Goal: Information Seeking & Learning: Learn about a topic

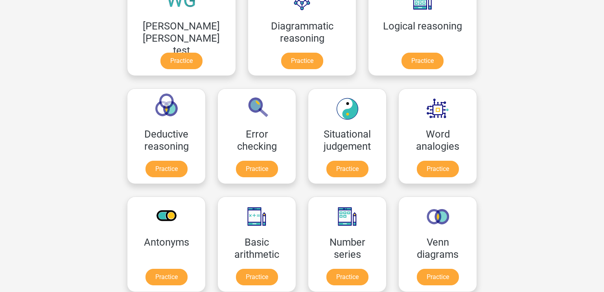
scroll to position [259, 0]
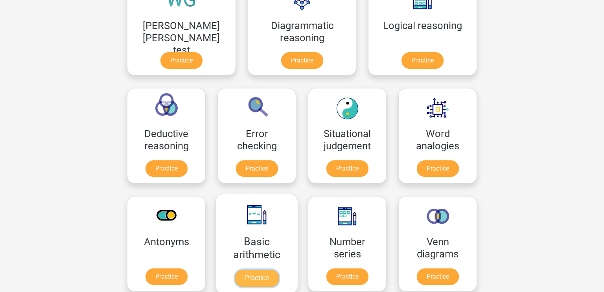
click at [279, 270] on link "Practice" at bounding box center [257, 278] width 44 height 17
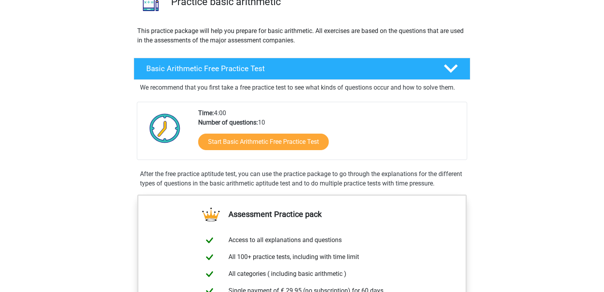
scroll to position [74, 0]
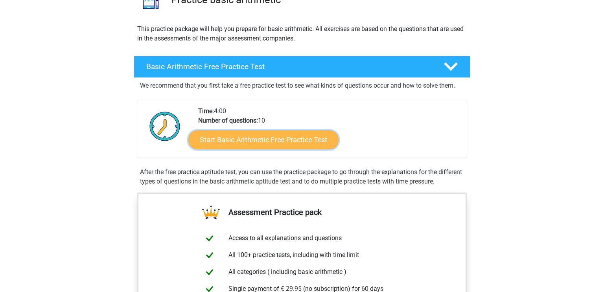
click at [320, 143] on link "Start Basic Arithmetic Free Practice Test" at bounding box center [263, 139] width 150 height 19
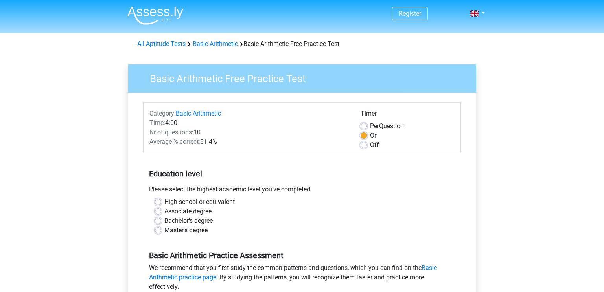
click at [370, 128] on label "Per Question" at bounding box center [387, 125] width 34 height 9
click at [366, 128] on input "Per Question" at bounding box center [364, 125] width 6 height 8
radio input "true"
click at [164, 221] on label "Bachelor's degree" at bounding box center [188, 220] width 48 height 9
click at [160, 221] on input "Bachelor's degree" at bounding box center [158, 220] width 6 height 8
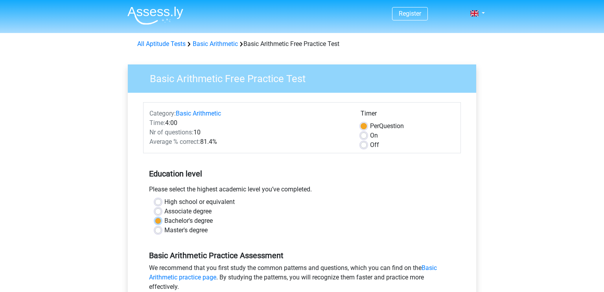
radio input "true"
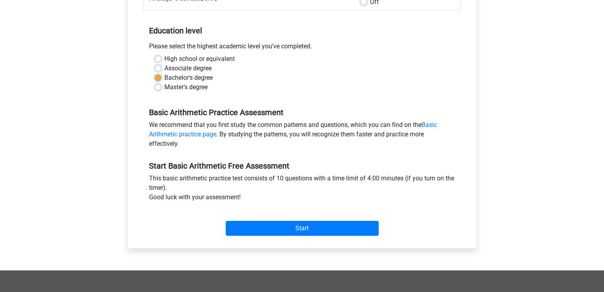
scroll to position [145, 0]
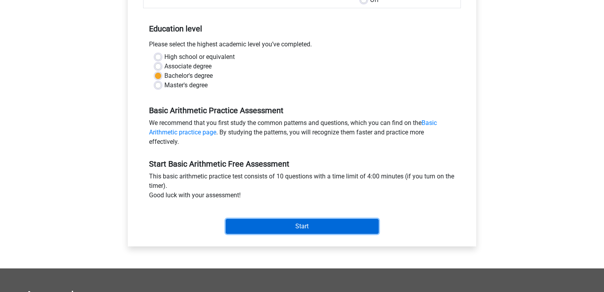
click at [310, 229] on input "Start" at bounding box center [302, 226] width 153 height 15
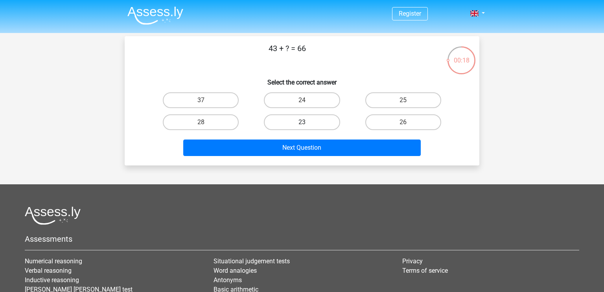
click at [311, 121] on label "23" at bounding box center [302, 122] width 76 height 16
click at [307, 122] on input "23" at bounding box center [304, 124] width 5 height 5
radio input "true"
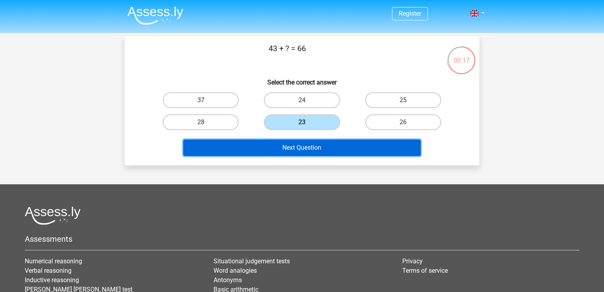
click at [317, 145] on button "Next Question" at bounding box center [302, 148] width 238 height 17
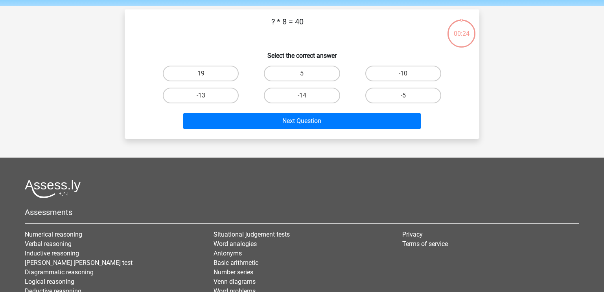
scroll to position [36, 0]
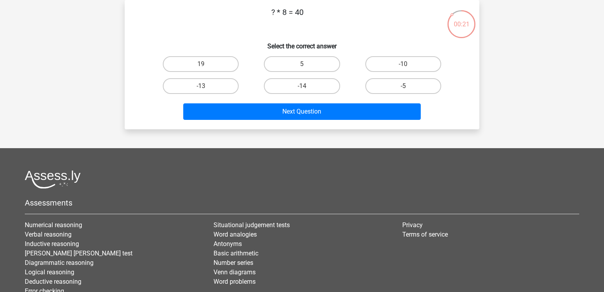
click at [319, 73] on div "5" at bounding box center [301, 64] width 101 height 22
click at [319, 70] on label "5" at bounding box center [302, 64] width 76 height 16
click at [307, 69] on input "5" at bounding box center [304, 66] width 5 height 5
radio input "true"
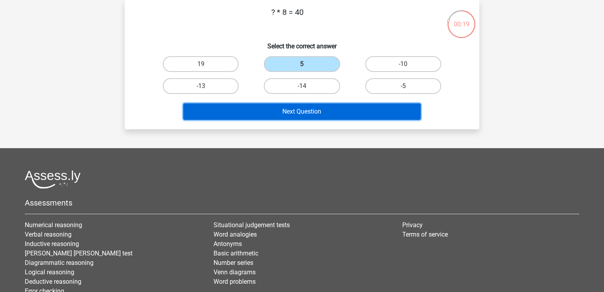
click at [322, 109] on button "Next Question" at bounding box center [302, 111] width 238 height 17
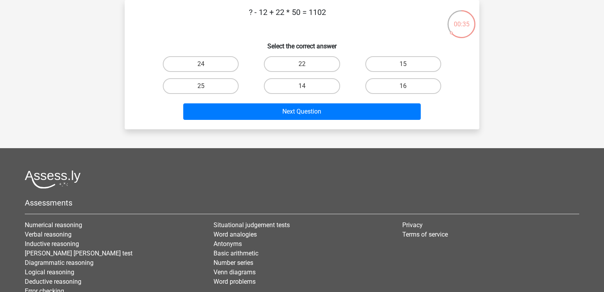
click at [245, 41] on h6 "Select the correct answer" at bounding box center [301, 43] width 329 height 14
click at [228, 66] on label "24" at bounding box center [201, 64] width 76 height 16
click at [206, 66] on input "24" at bounding box center [203, 66] width 5 height 5
radio input "true"
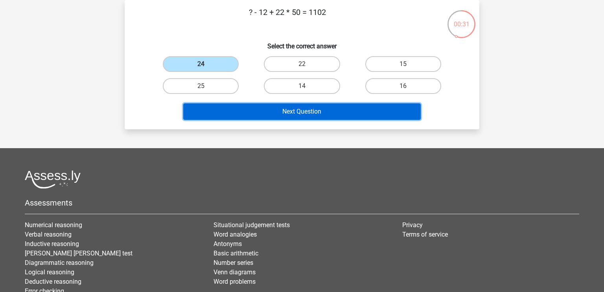
click at [297, 113] on button "Next Question" at bounding box center [302, 111] width 238 height 17
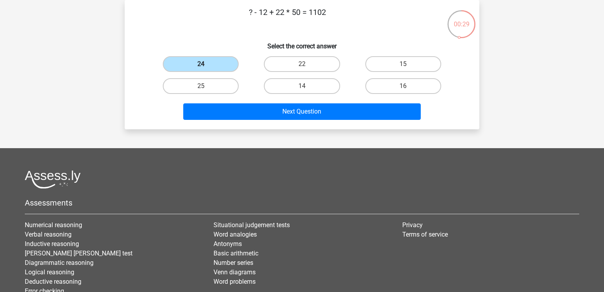
click at [224, 64] on label "24" at bounding box center [201, 64] width 76 height 16
click at [206, 64] on input "24" at bounding box center [203, 66] width 5 height 5
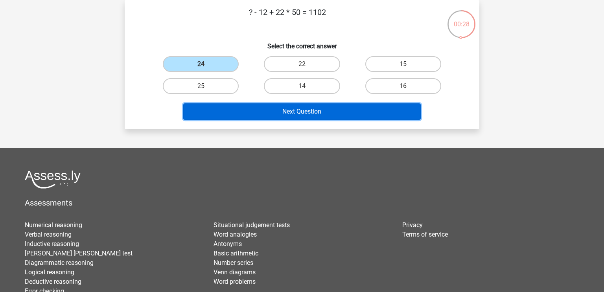
click at [281, 110] on button "Next Question" at bounding box center [302, 111] width 238 height 17
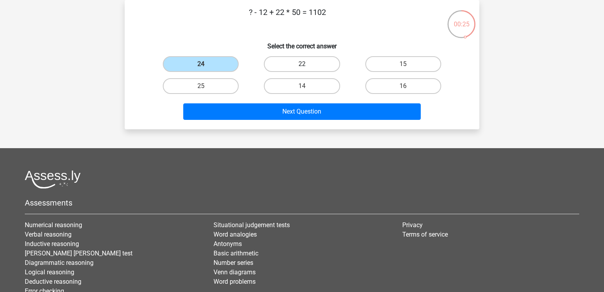
click at [312, 64] on label "22" at bounding box center [302, 64] width 76 height 16
click at [307, 64] on input "22" at bounding box center [304, 66] width 5 height 5
radio input "true"
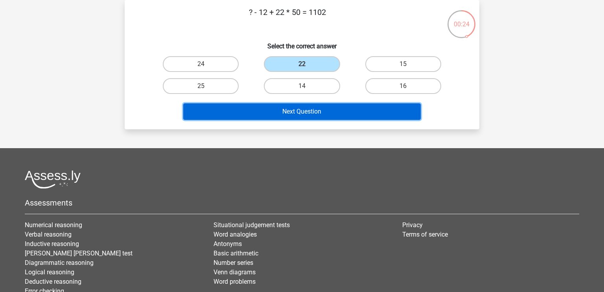
click at [326, 109] on button "Next Question" at bounding box center [302, 111] width 238 height 17
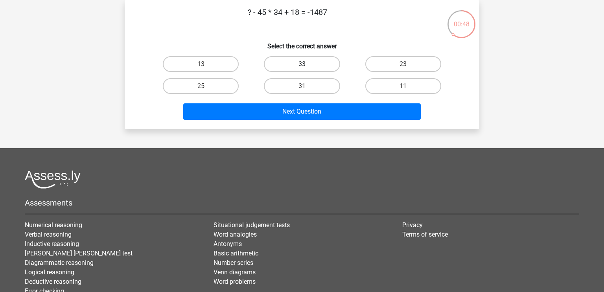
click at [303, 62] on label "33" at bounding box center [302, 64] width 76 height 16
click at [303, 64] on input "33" at bounding box center [304, 66] width 5 height 5
radio input "true"
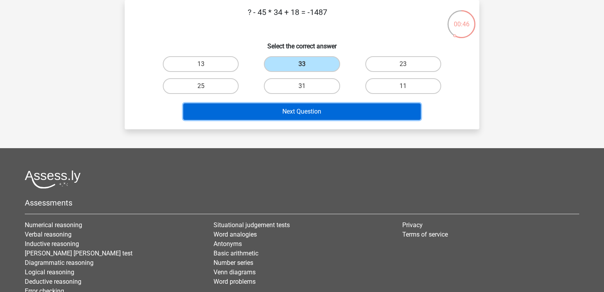
click at [312, 111] on button "Next Question" at bounding box center [302, 111] width 238 height 17
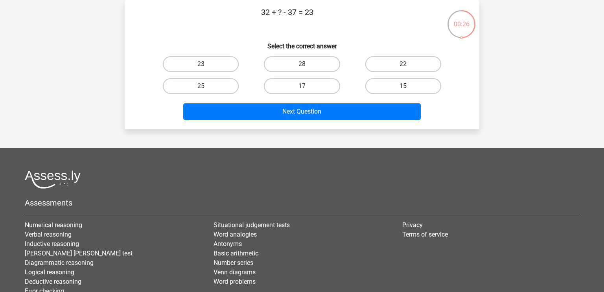
click at [396, 89] on label "15" at bounding box center [403, 86] width 76 height 16
click at [403, 89] on input "15" at bounding box center [405, 88] width 5 height 5
radio input "true"
click at [229, 83] on label "25" at bounding box center [201, 86] width 76 height 16
click at [206, 86] on input "25" at bounding box center [203, 88] width 5 height 5
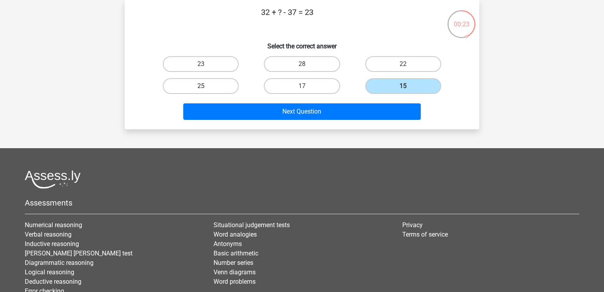
radio input "true"
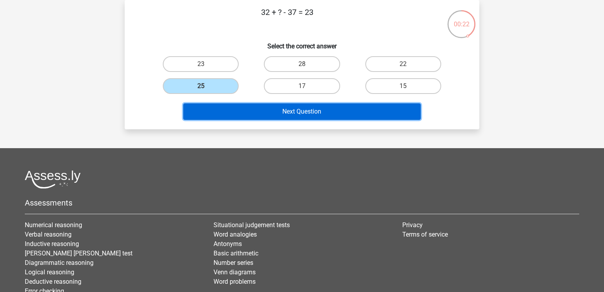
click at [258, 114] on button "Next Question" at bounding box center [302, 111] width 238 height 17
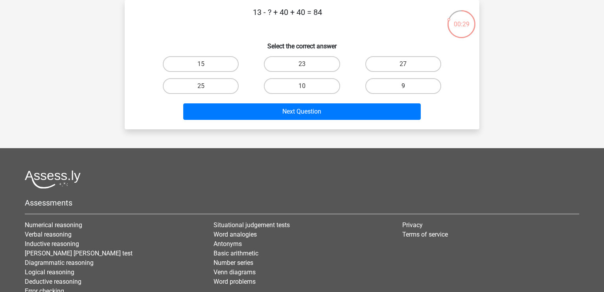
click at [399, 86] on label "9" at bounding box center [403, 86] width 76 height 16
click at [403, 86] on input "9" at bounding box center [405, 88] width 5 height 5
radio input "true"
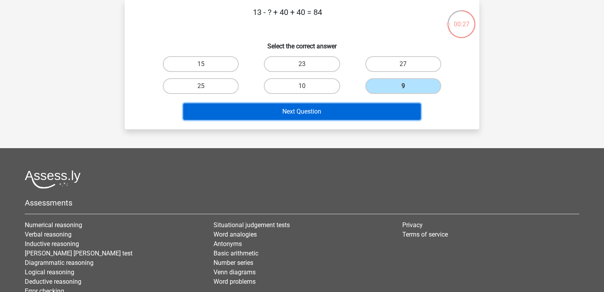
click at [390, 109] on button "Next Question" at bounding box center [302, 111] width 238 height 17
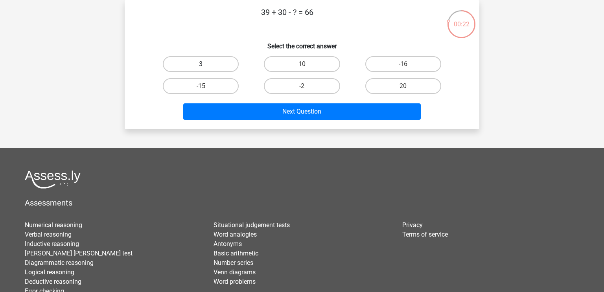
click at [222, 64] on label "3" at bounding box center [201, 64] width 76 height 16
click at [206, 64] on input "3" at bounding box center [203, 66] width 5 height 5
radio input "true"
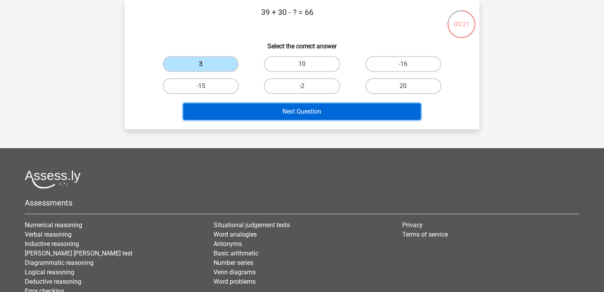
click at [254, 107] on button "Next Question" at bounding box center [302, 111] width 238 height 17
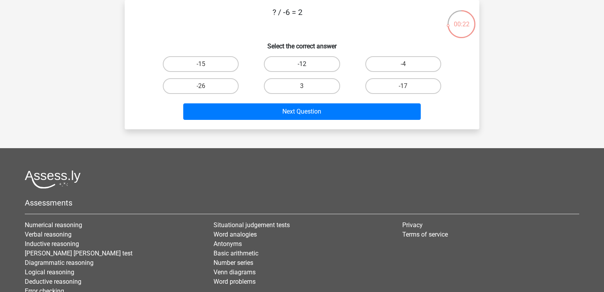
click at [285, 67] on label "-12" at bounding box center [302, 64] width 76 height 16
click at [302, 67] on input "-12" at bounding box center [304, 66] width 5 height 5
radio input "true"
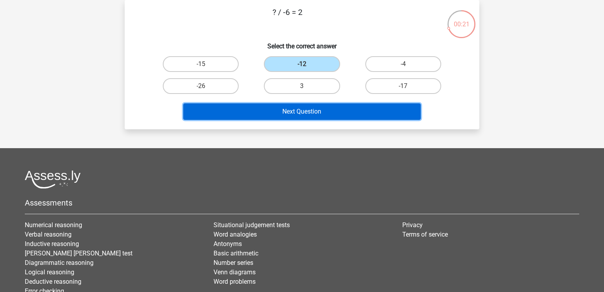
click at [298, 107] on button "Next Question" at bounding box center [302, 111] width 238 height 17
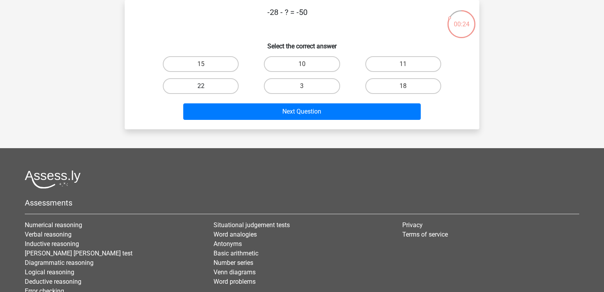
click at [201, 82] on label "22" at bounding box center [201, 86] width 76 height 16
click at [201, 86] on input "22" at bounding box center [203, 88] width 5 height 5
radio input "true"
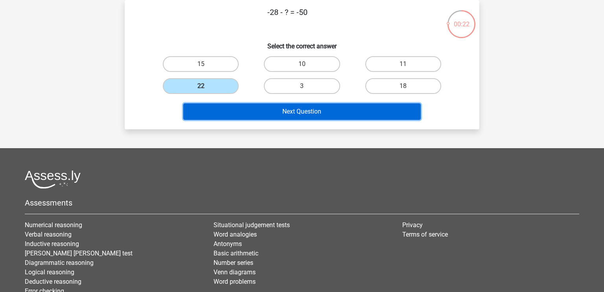
click at [228, 108] on button "Next Question" at bounding box center [302, 111] width 238 height 17
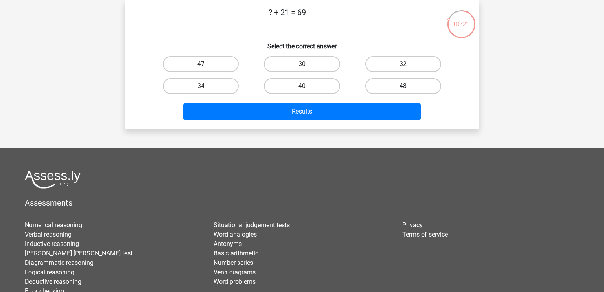
click at [397, 85] on label "48" at bounding box center [403, 86] width 76 height 16
click at [403, 86] on input "48" at bounding box center [405, 88] width 5 height 5
radio input "true"
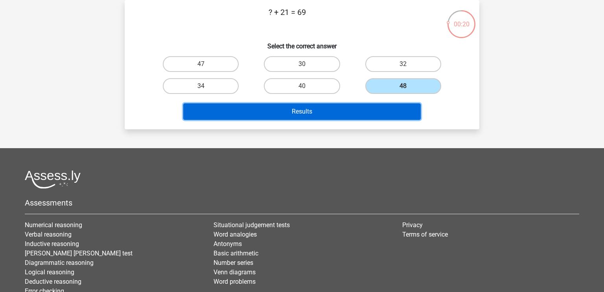
click at [389, 110] on button "Results" at bounding box center [302, 111] width 238 height 17
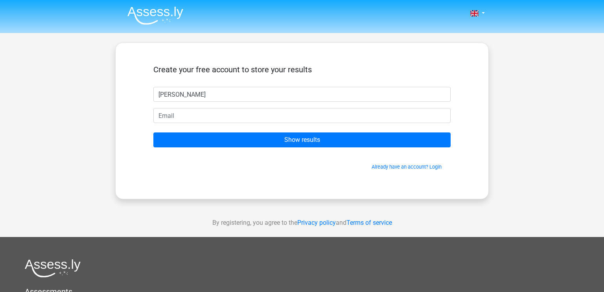
type input "[PERSON_NAME]"
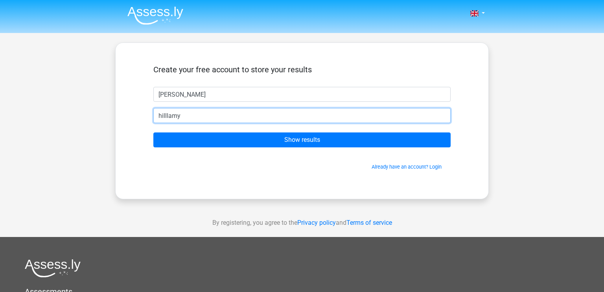
type input "[EMAIL_ADDRESS][DOMAIN_NAME]"
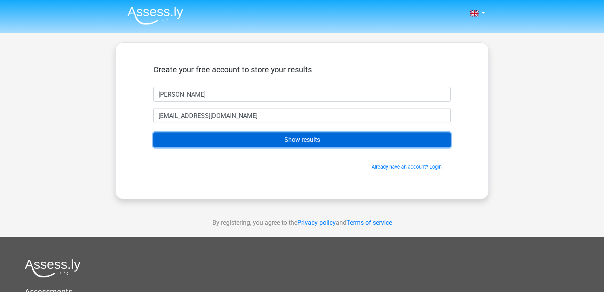
click at [331, 144] on input "Show results" at bounding box center [301, 139] width 297 height 15
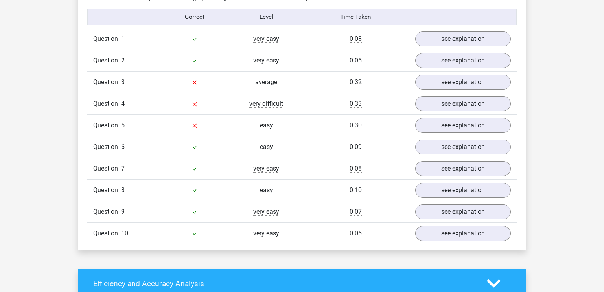
scroll to position [634, 0]
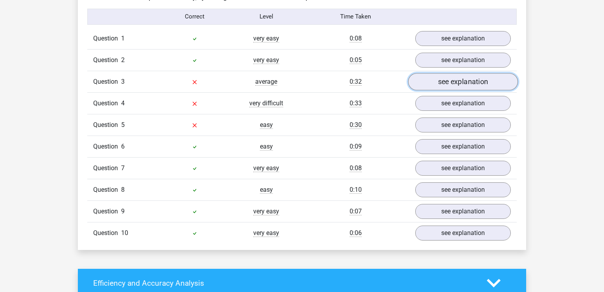
click at [434, 81] on link "see explanation" at bounding box center [463, 81] width 110 height 17
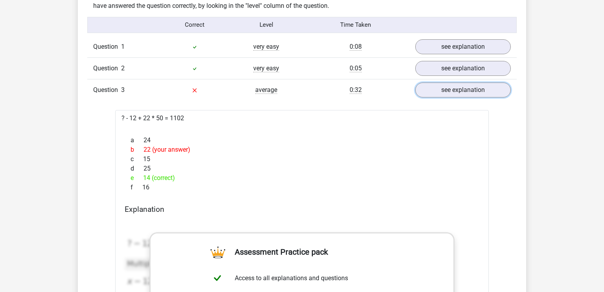
scroll to position [625, 0]
